Goal: Transaction & Acquisition: Purchase product/service

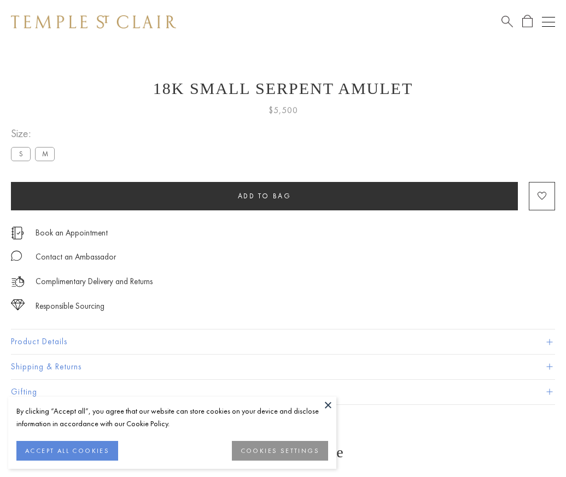
click at [264, 196] on span "Add to bag" at bounding box center [265, 195] width 54 height 9
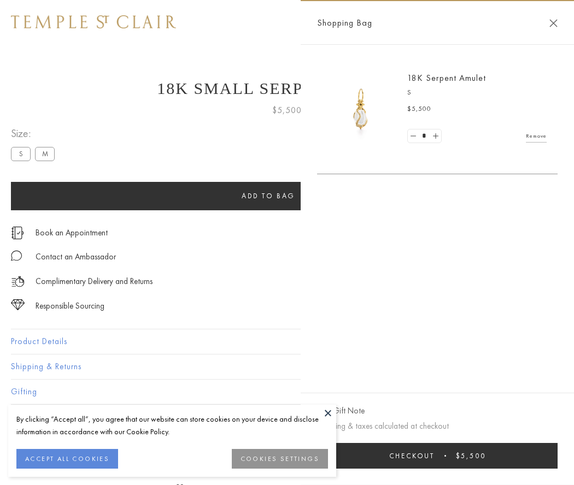
click at [440, 456] on button "Checkout $5,500" at bounding box center [437, 456] width 240 height 26
